Goal: Information Seeking & Learning: Check status

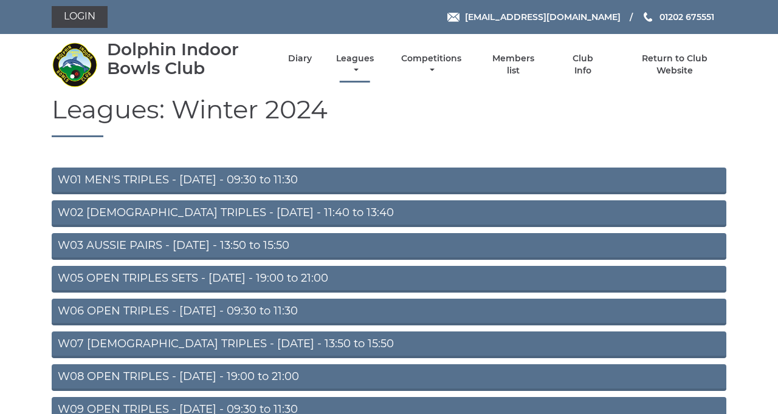
click at [377, 75] on link "Leagues" at bounding box center [355, 65] width 44 height 24
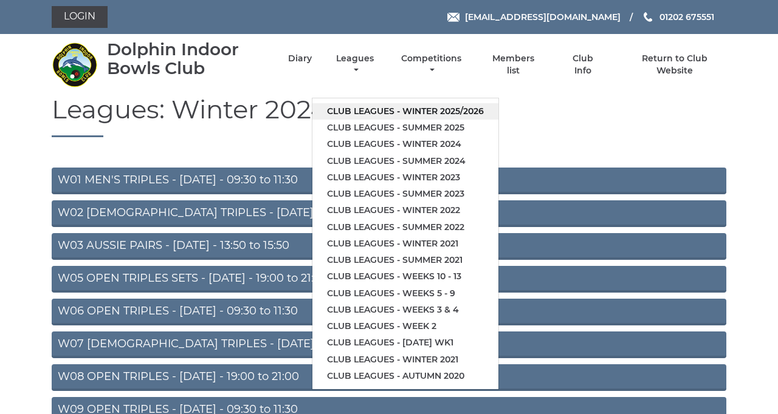
click at [498, 120] on link "Club leagues - Winter 2025/2026" at bounding box center [405, 111] width 186 height 16
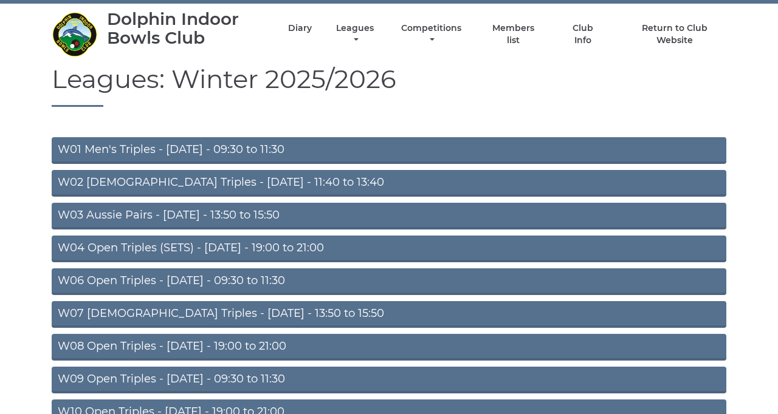
scroll to position [33, 0]
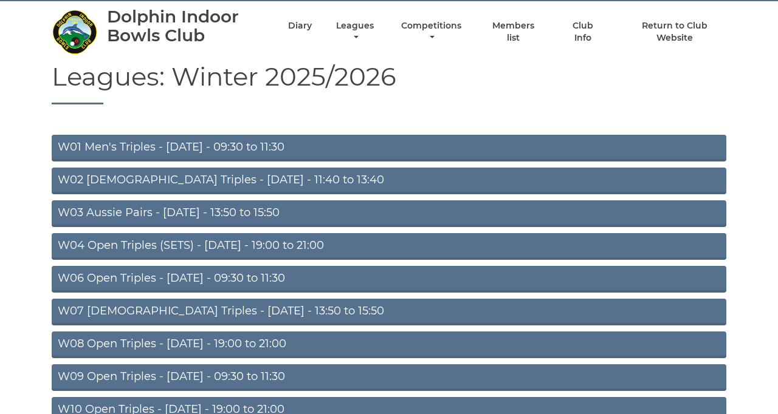
click at [504, 227] on link "W03 Aussie Pairs - Monday - 13:50 to 15:50" at bounding box center [389, 214] width 675 height 27
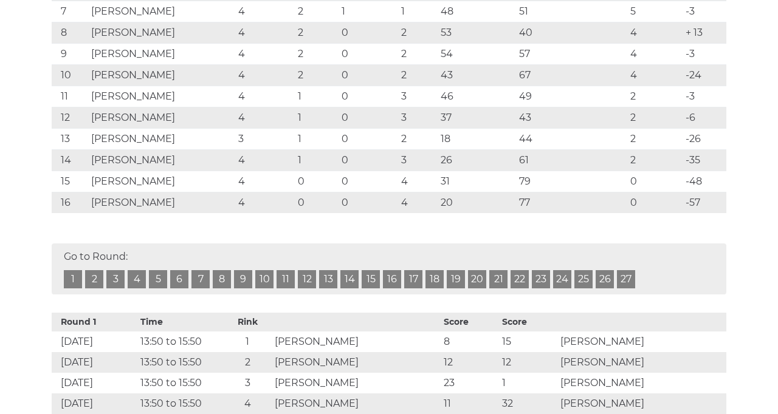
scroll to position [397, 0]
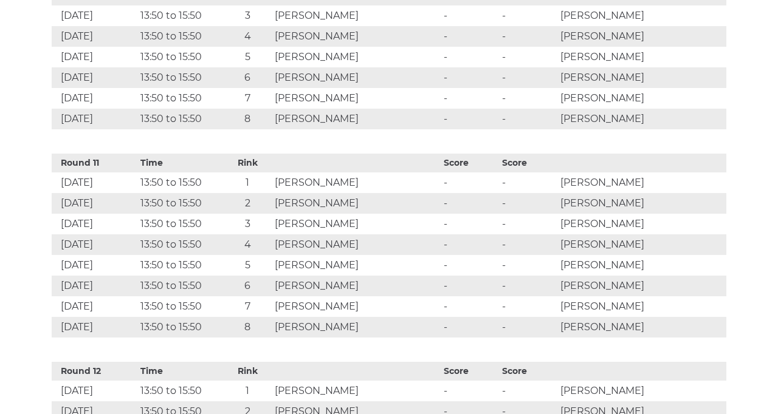
scroll to position [2639, 0]
